Goal: Transaction & Acquisition: Purchase product/service

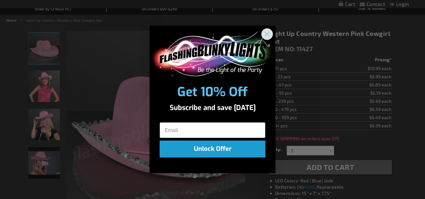
click at [267, 33] on circle "Close dialog" at bounding box center [267, 34] width 10 height 10
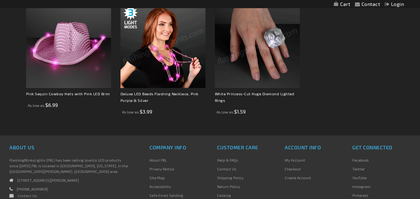
scroll to position [433, 0]
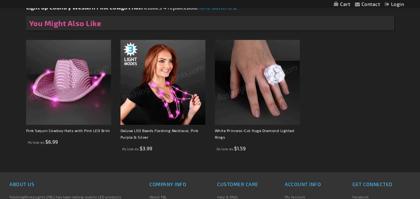
click at [84, 79] on img at bounding box center [68, 82] width 85 height 85
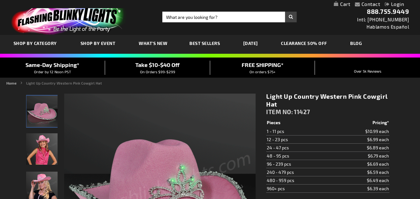
scroll to position [94, 0]
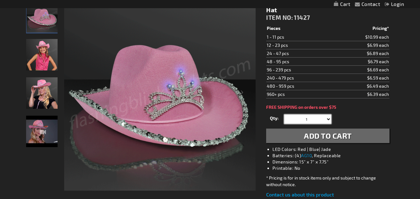
click at [328, 120] on select "1 2 3 4 5 6 7 8 9 10 11 12 24 36 48 60 72 84 96 108 120" at bounding box center [307, 119] width 47 height 9
select select "5"
click at [284, 115] on select "1 2 3 4 5 6 7 8 9 10 11 12 24 36 48 60 72 84 96 108 120" at bounding box center [307, 119] width 47 height 9
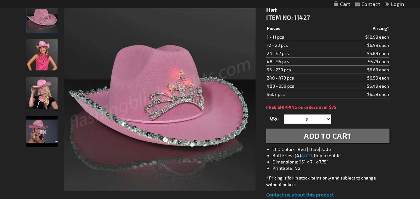
click at [333, 135] on span "Add to Cart" at bounding box center [328, 135] width 48 height 9
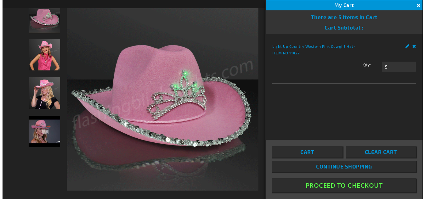
scroll to position [77, 0]
